Goal: Use online tool/utility

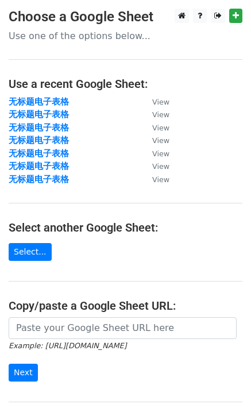
scroll to position [120, 0]
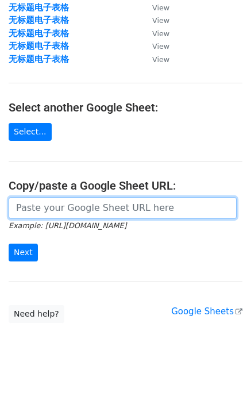
click at [52, 213] on input "url" at bounding box center [123, 208] width 228 height 22
paste input "https://docs.google.com/spreadsheets/d/1P3Gv4zTPlXy-MO3hrqrdWiVYCUhaJMxmXza2UgI…"
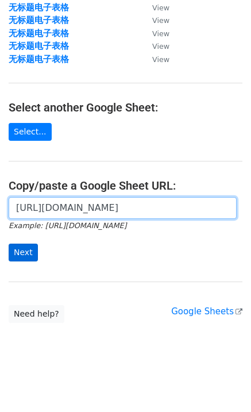
scroll to position [0, 332]
type input "https://docs.google.com/spreadsheets/d/1P3Gv4zTPlXy-MO3hrqrdWiVYCUhaJMxmXza2UgI…"
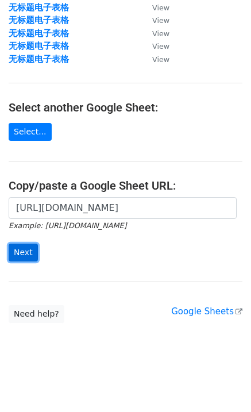
click at [24, 256] on input "Next" at bounding box center [23, 253] width 29 height 18
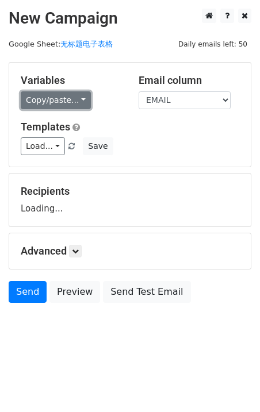
click at [52, 94] on link "Copy/paste..." at bounding box center [56, 100] width 70 height 18
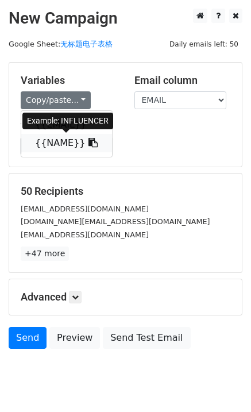
click at [56, 144] on link "{{NAME}}" at bounding box center [66, 143] width 91 height 18
